Goal: Transaction & Acquisition: Purchase product/service

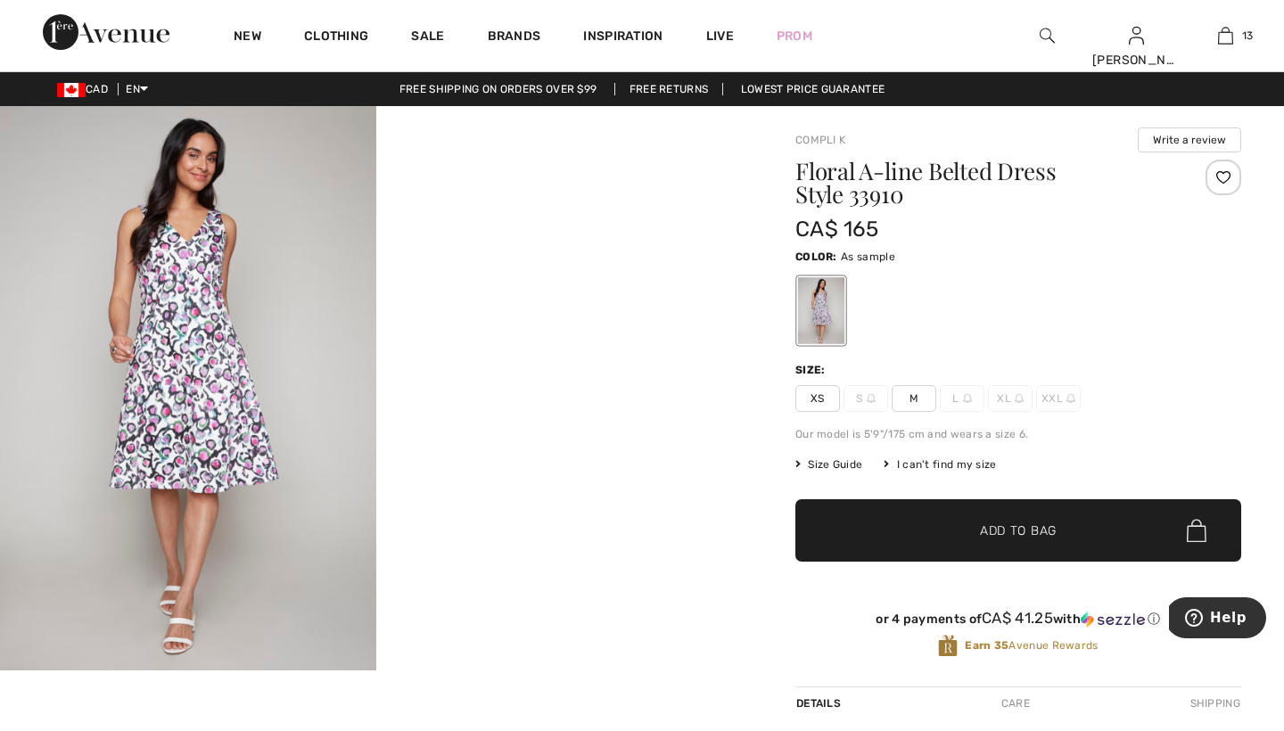
click at [822, 308] on div at bounding box center [821, 310] width 46 height 67
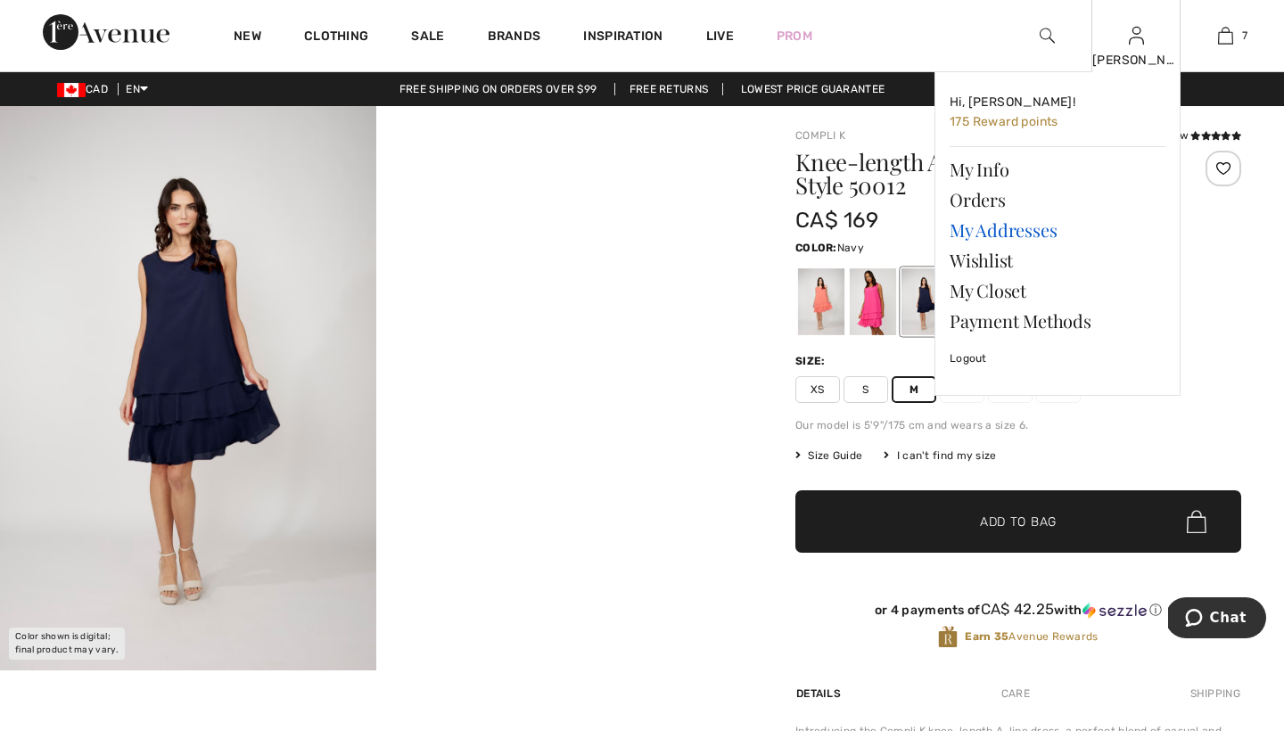
scroll to position [751, 0]
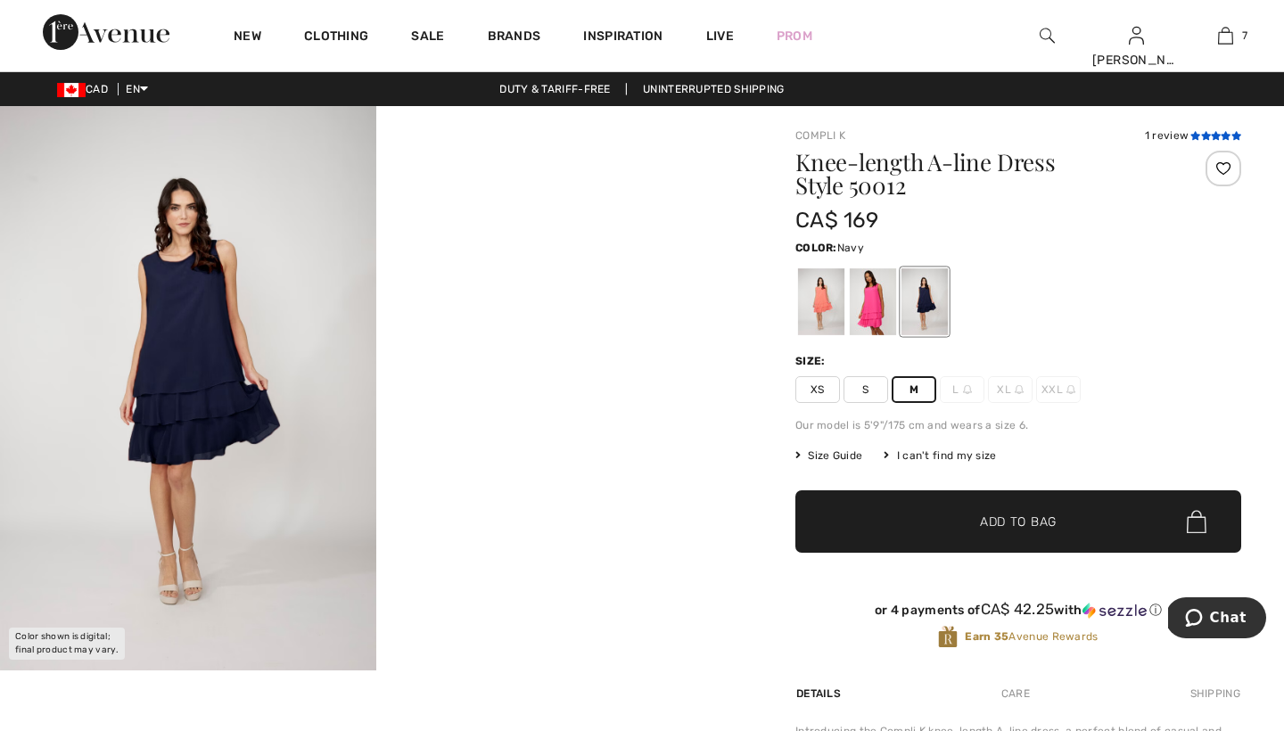
click at [1203, 134] on icon at bounding box center [1206, 135] width 10 height 9
click at [983, 514] on span "Add to Bag" at bounding box center [1018, 522] width 77 height 19
click at [882, 312] on div at bounding box center [873, 301] width 46 height 67
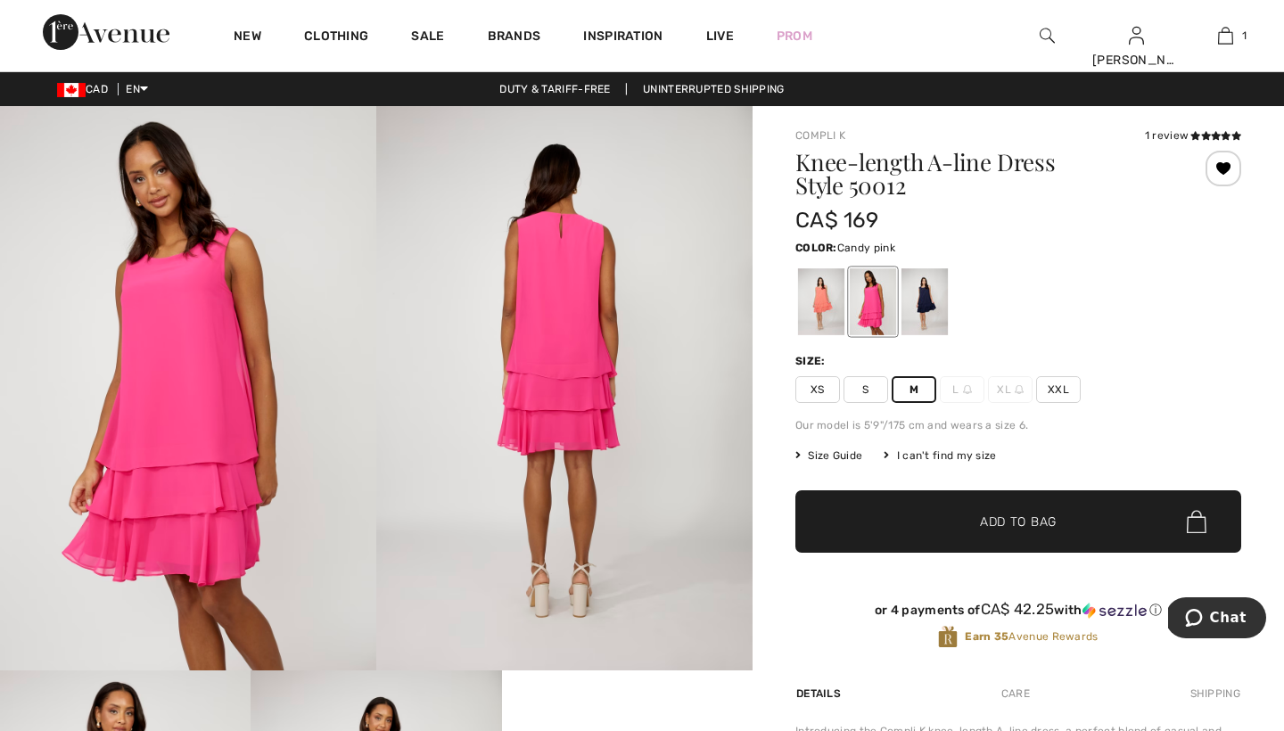
click at [998, 521] on span "Add to Bag" at bounding box center [1018, 522] width 77 height 19
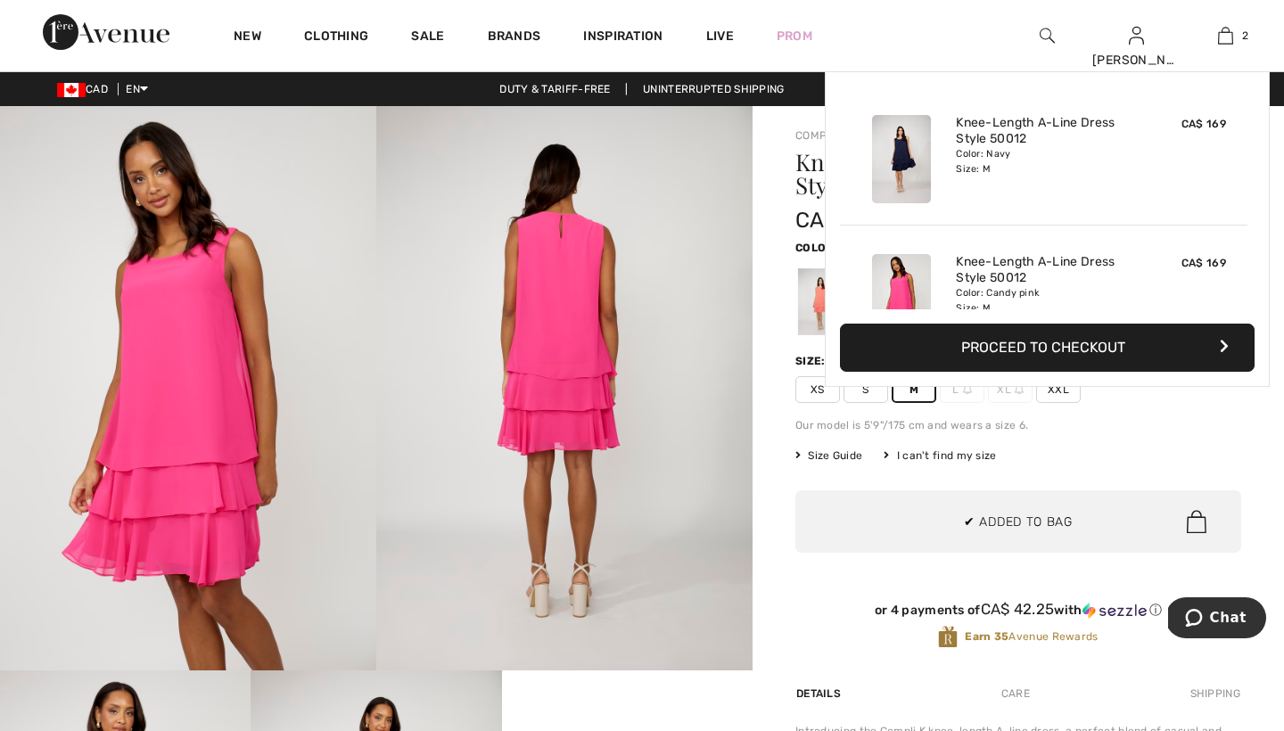
scroll to position [55, 0]
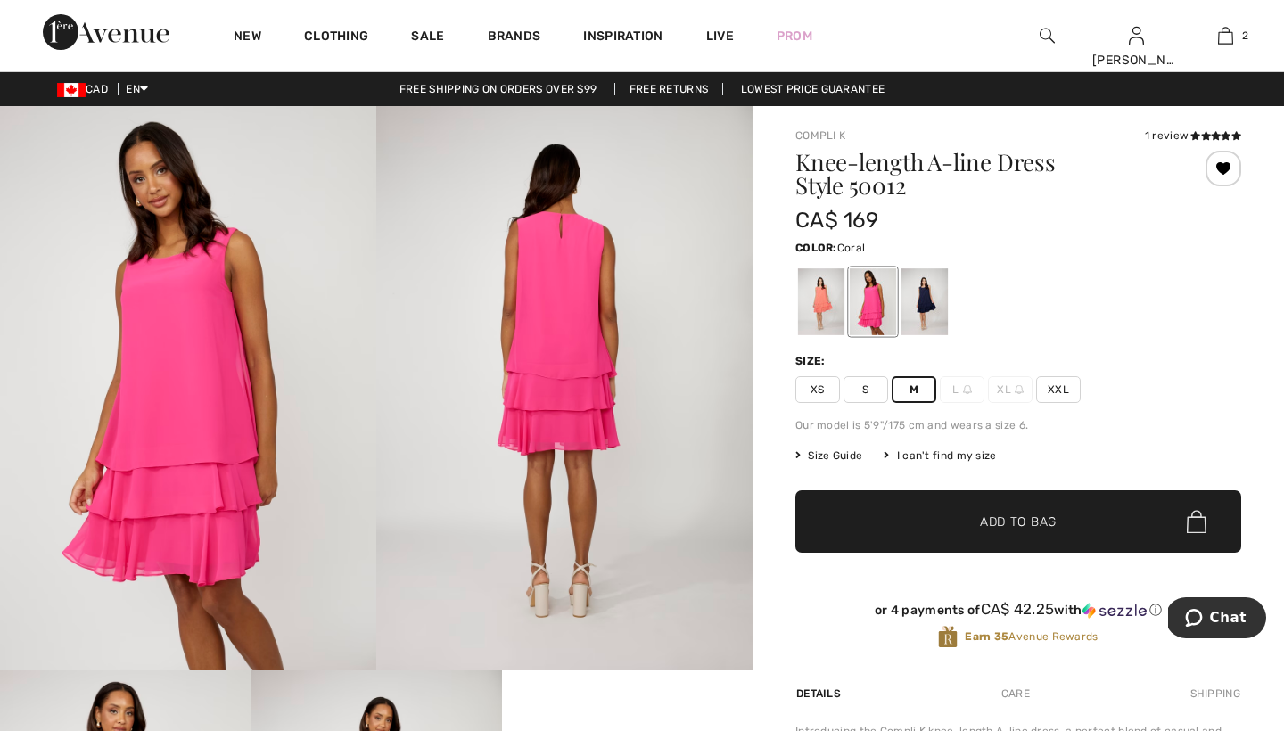
click at [828, 286] on div at bounding box center [821, 301] width 46 height 67
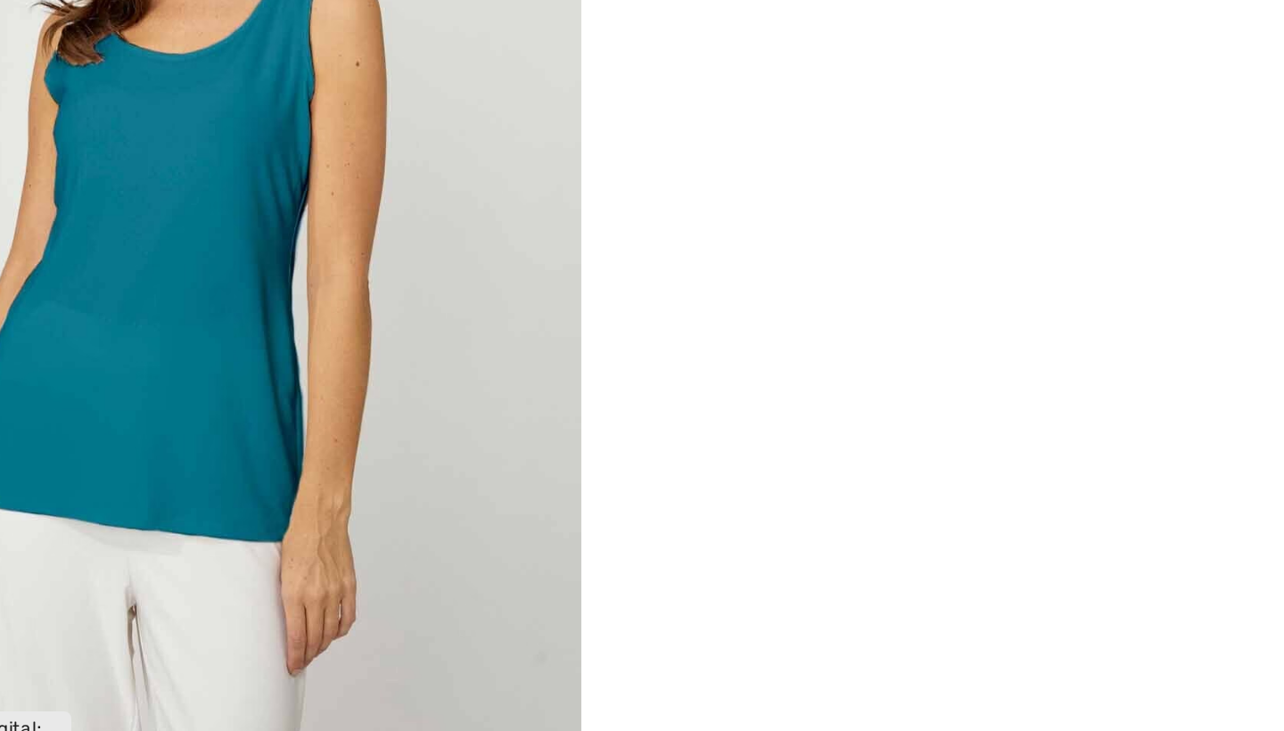
scroll to position [96, 0]
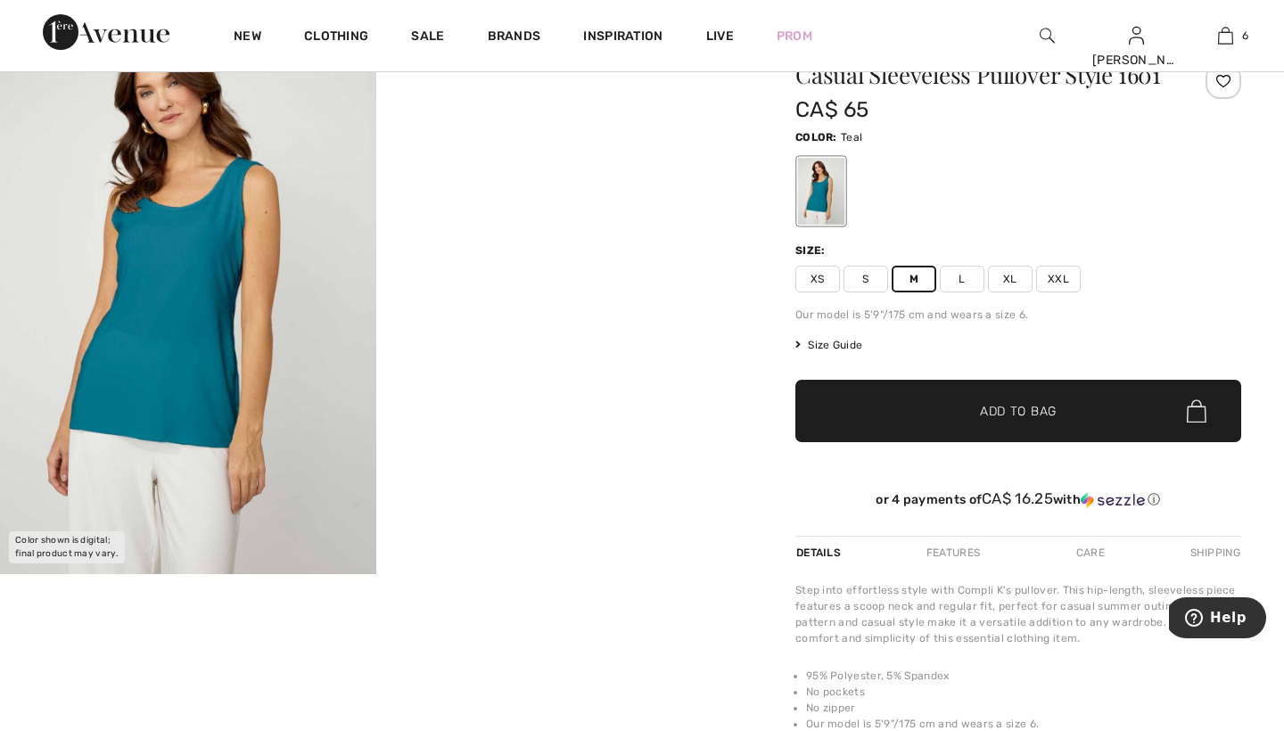
click at [1005, 408] on span "Add to Bag" at bounding box center [1018, 411] width 77 height 19
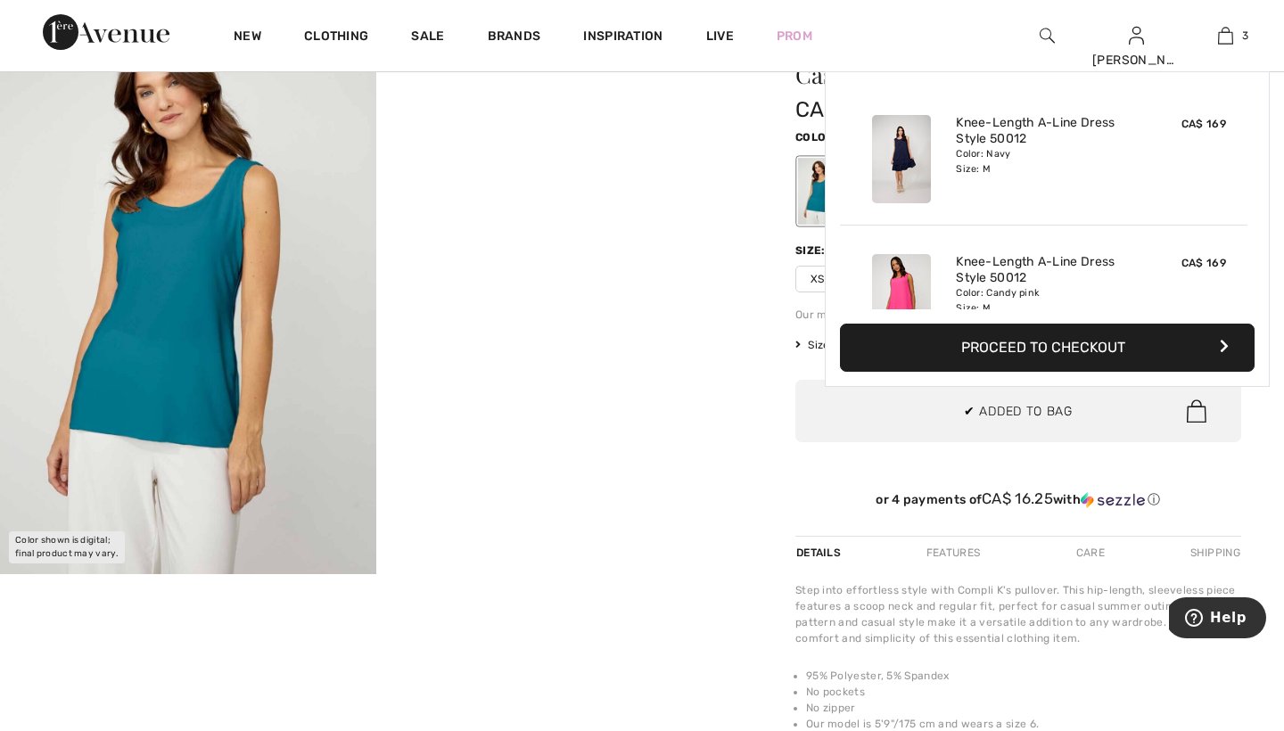
scroll to position [194, 0]
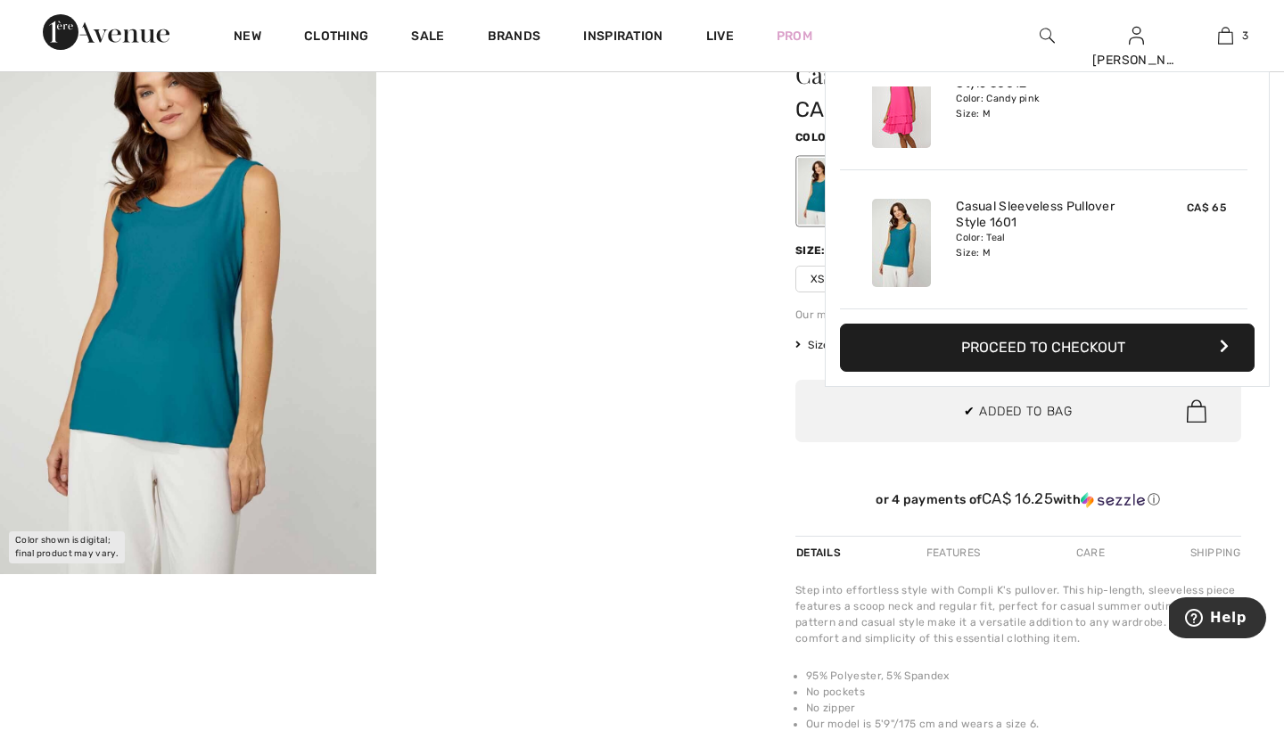
click at [759, 442] on div "Compli K Write a review Casual Sleeveless Pullover Style 1601 CA$ 65 Color: Tea…" at bounding box center [1017, 495] width 531 height 971
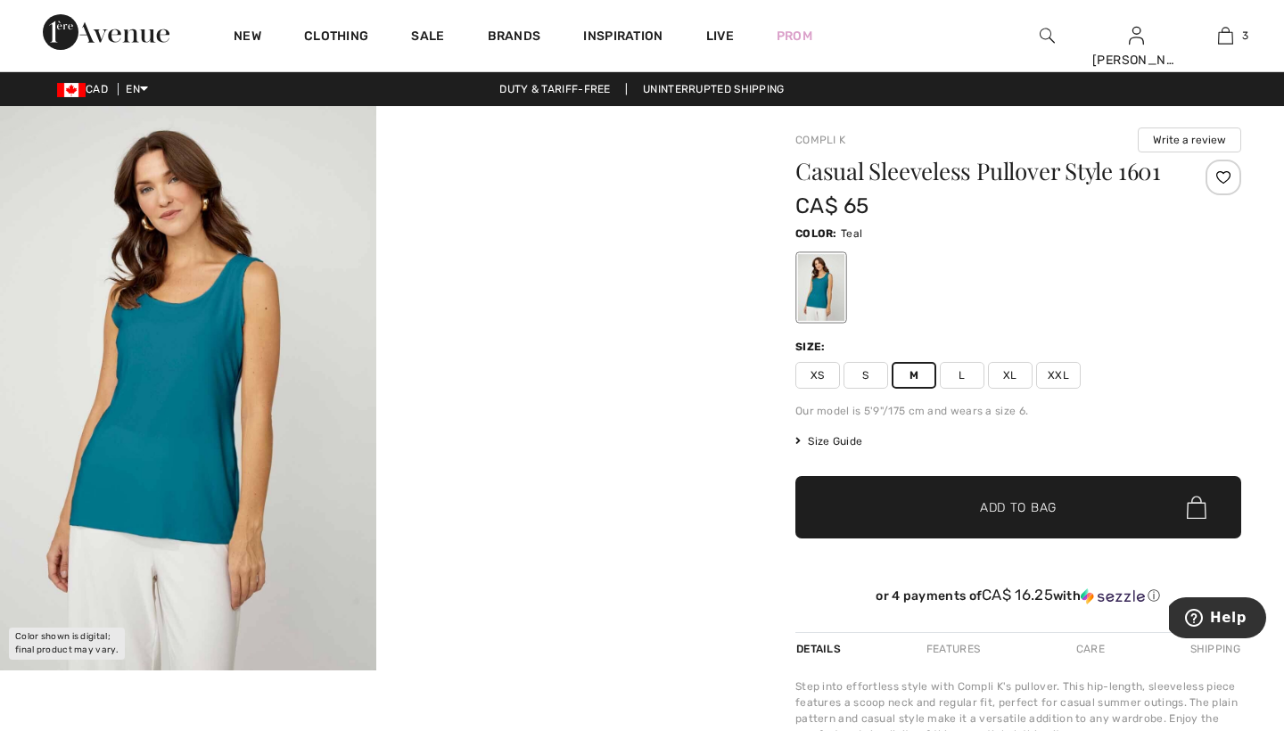
scroll to position [0, 0]
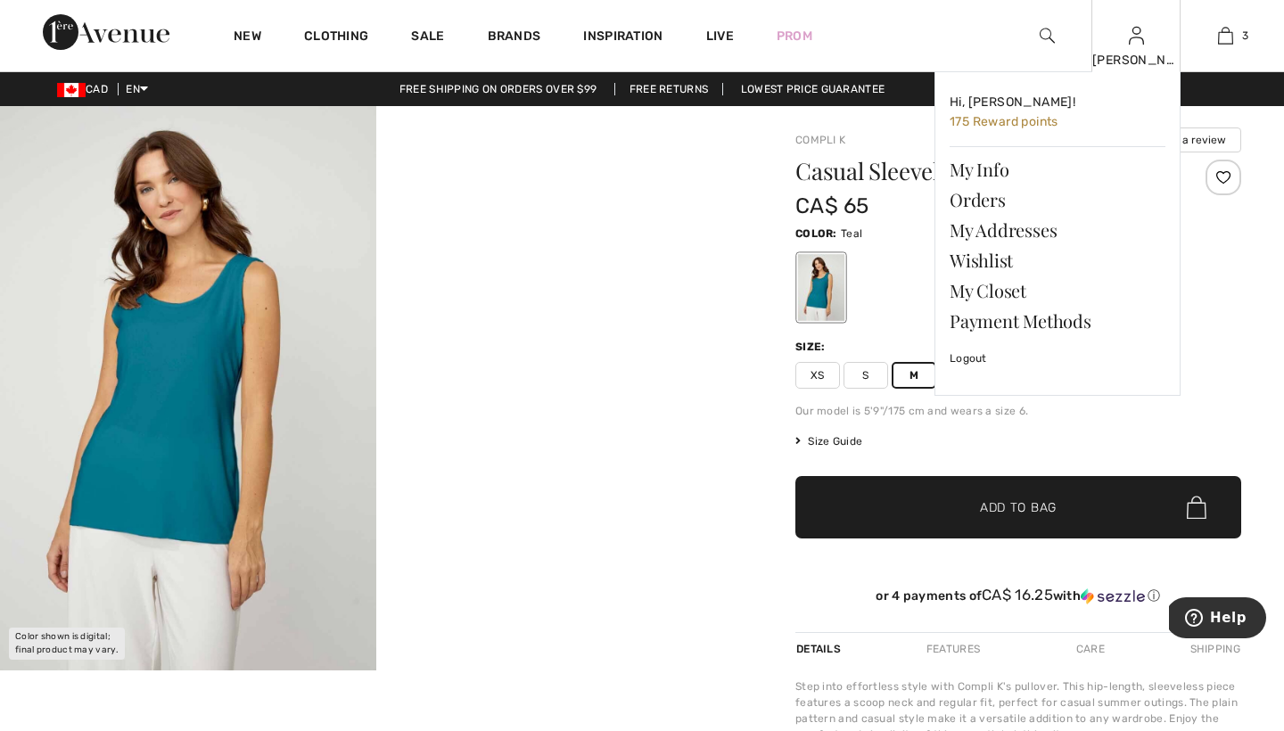
click at [1131, 40] on img at bounding box center [1136, 35] width 15 height 21
